Goal: Information Seeking & Learning: Understand process/instructions

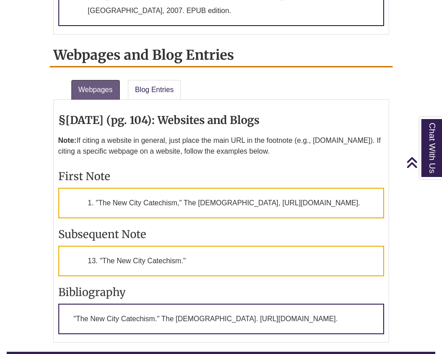
scroll to position [2605, 0]
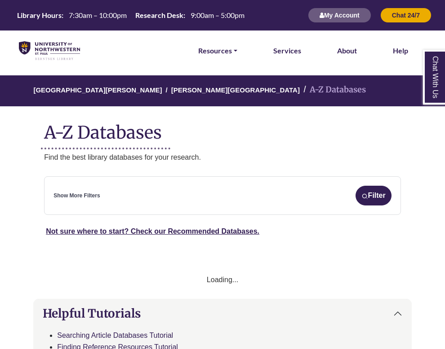
select select "Database Subject Filter"
select select "Database Types Filter"
select select "Database Subject Filter"
select select "Database Types Filter"
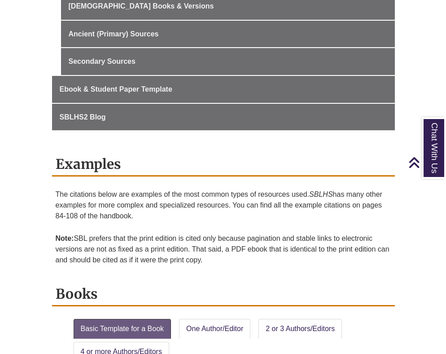
scroll to position [584, 0]
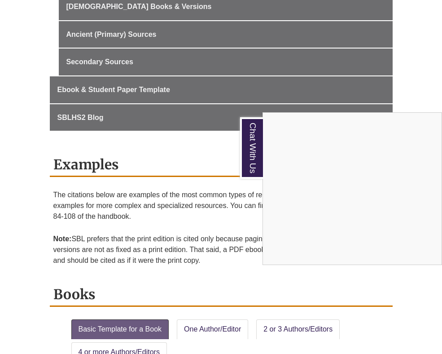
click at [216, 239] on div "Chat With Us" at bounding box center [221, 177] width 442 height 354
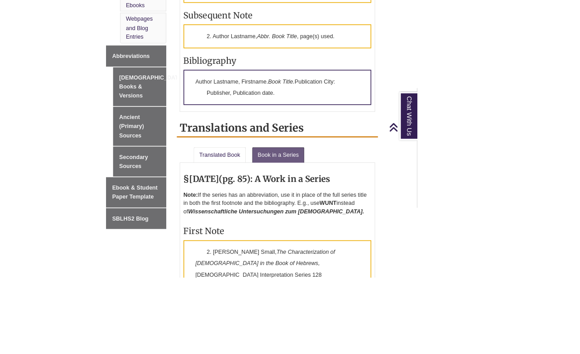
scroll to position [561, 0]
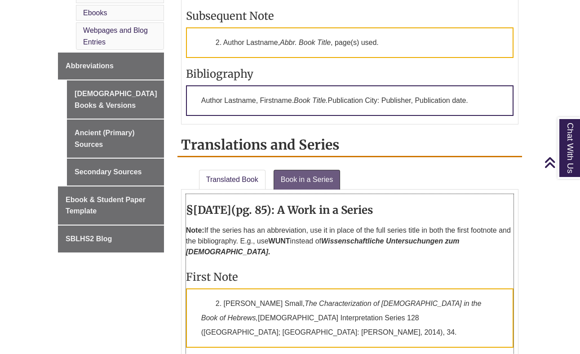
drag, startPoint x: 379, startPoint y: 249, endPoint x: 382, endPoint y: 236, distance: 13.4
click at [380, 247] on p "Note: If the series has an abbreviation, use it in place of the full series tit…" at bounding box center [349, 241] width 327 height 40
